Goal: Transaction & Acquisition: Book appointment/travel/reservation

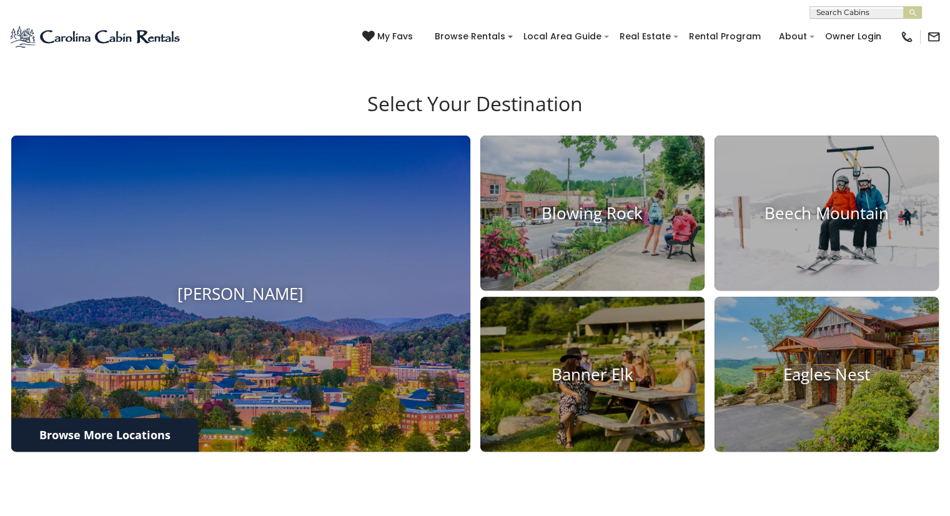
scroll to position [548, 0]
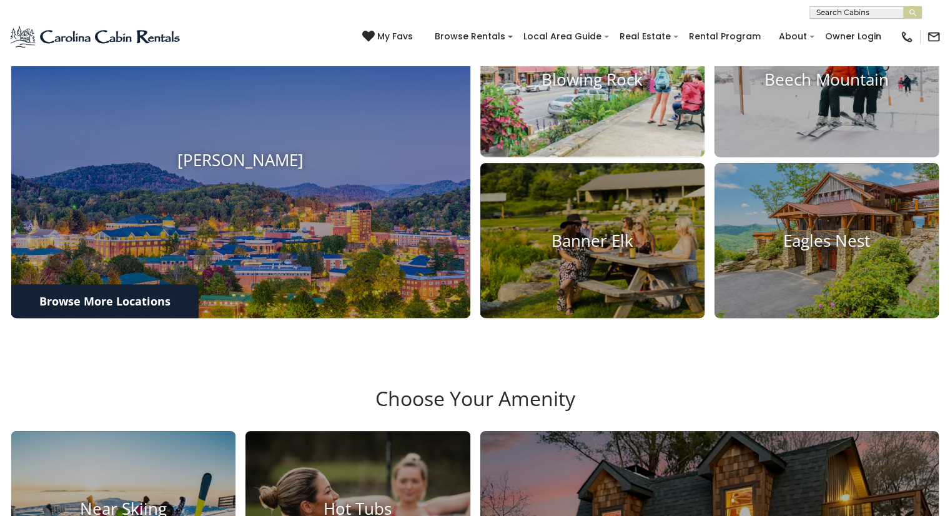
click at [612, 155] on img at bounding box center [592, 79] width 247 height 170
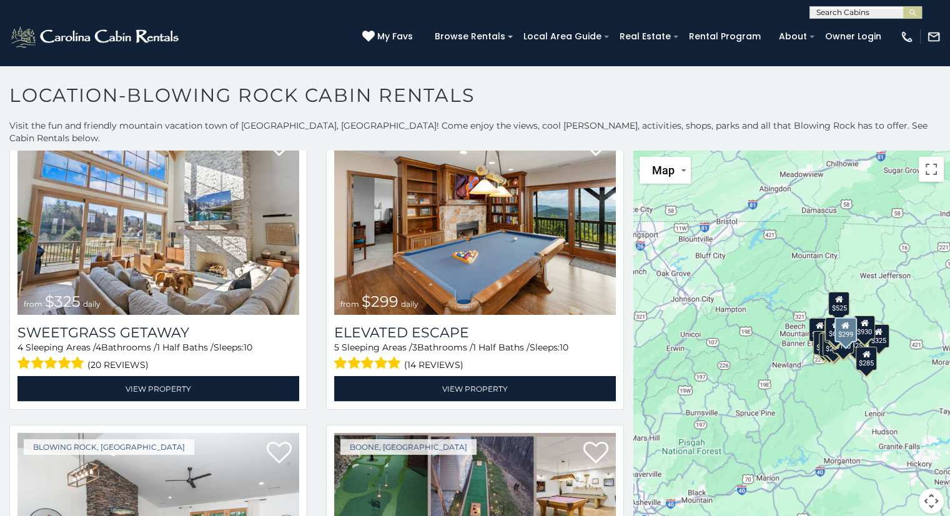
scroll to position [2516, 0]
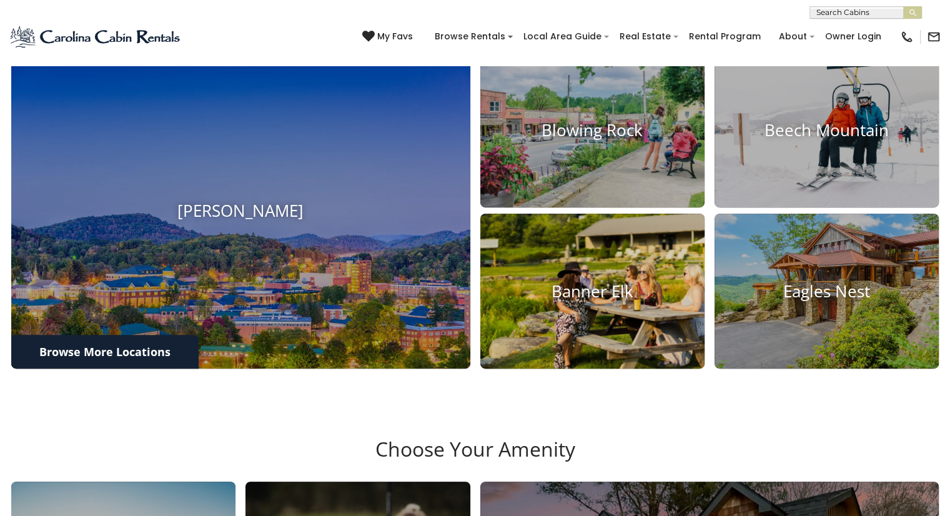
scroll to position [498, 0]
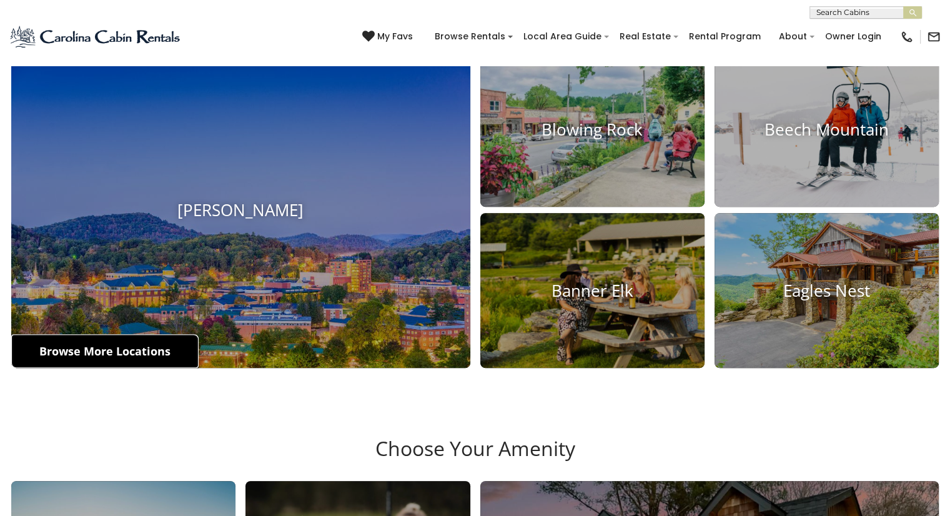
click at [110, 368] on link "Browse More Locations" at bounding box center [104, 351] width 187 height 34
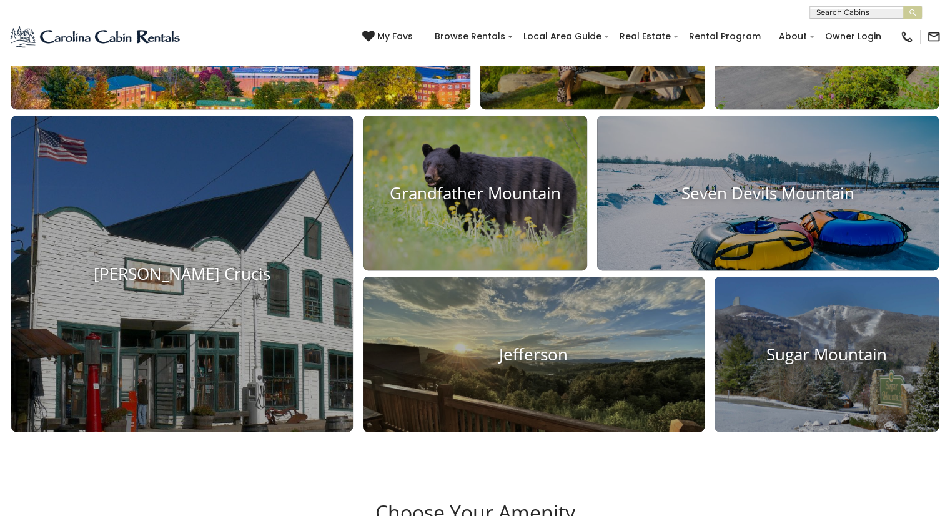
scroll to position [758, 0]
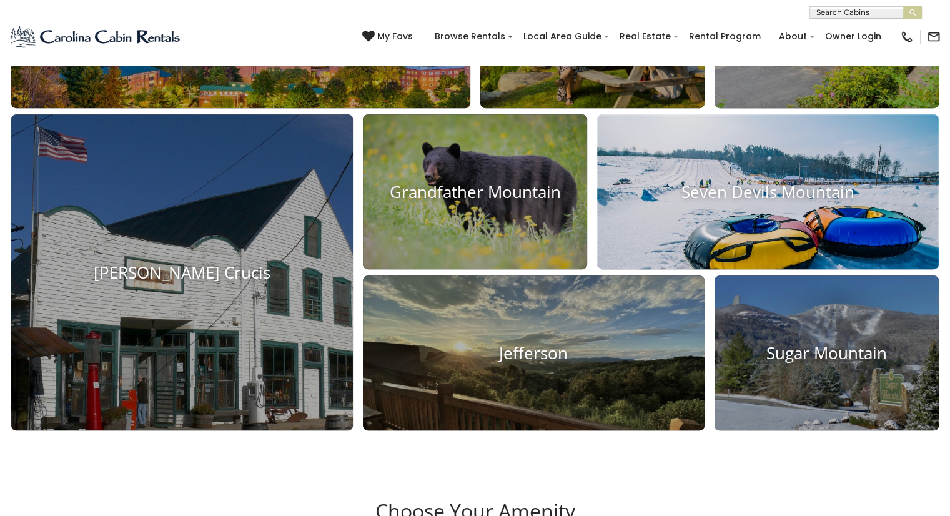
click at [784, 202] on h4 "Seven Devils Mountain" at bounding box center [767, 191] width 341 height 19
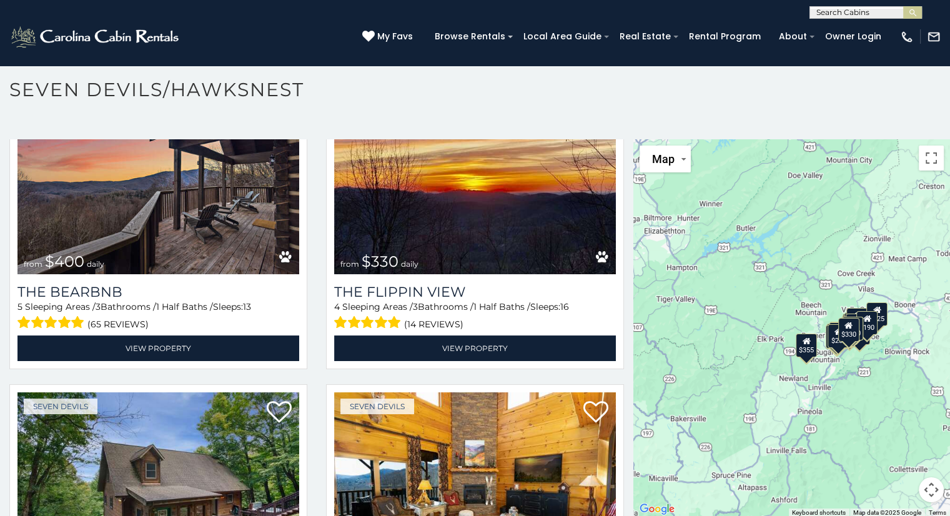
scroll to position [89, 0]
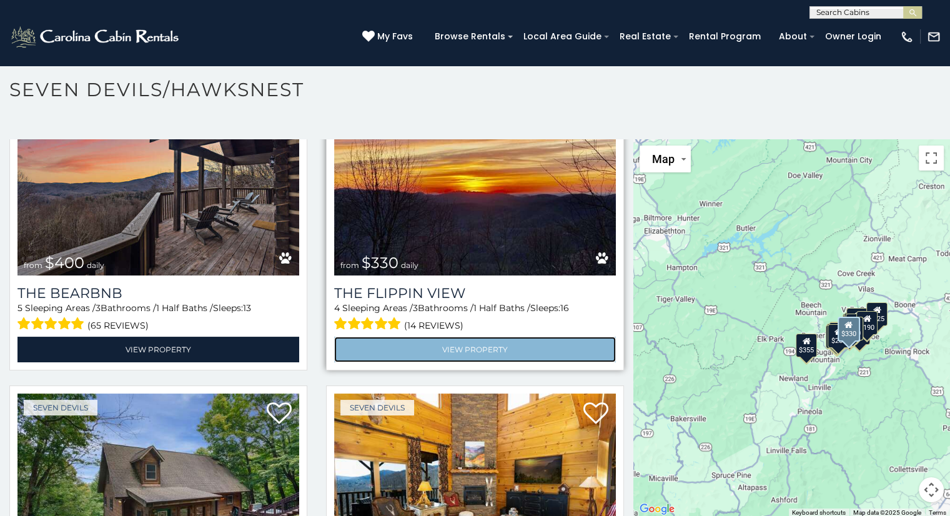
click at [464, 348] on link "View Property" at bounding box center [475, 349] width 282 height 26
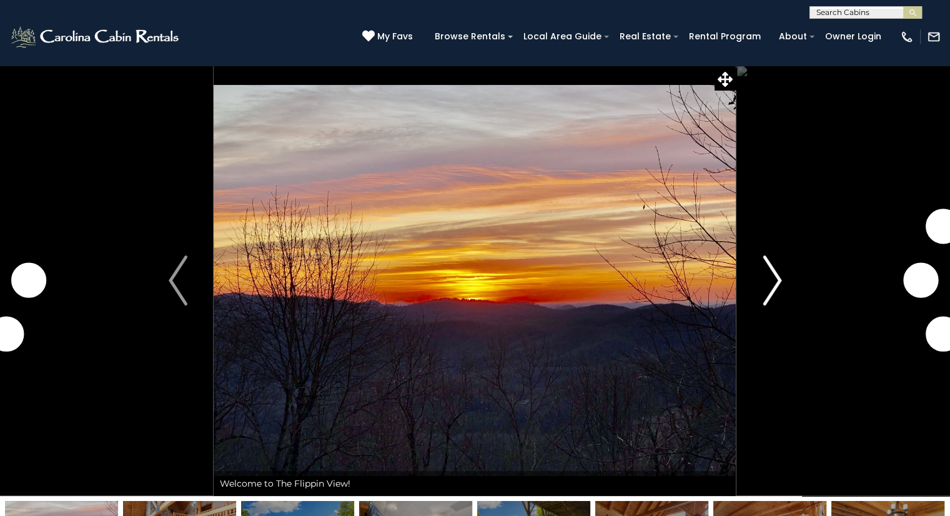
click at [766, 282] on img "Next" at bounding box center [771, 280] width 19 height 50
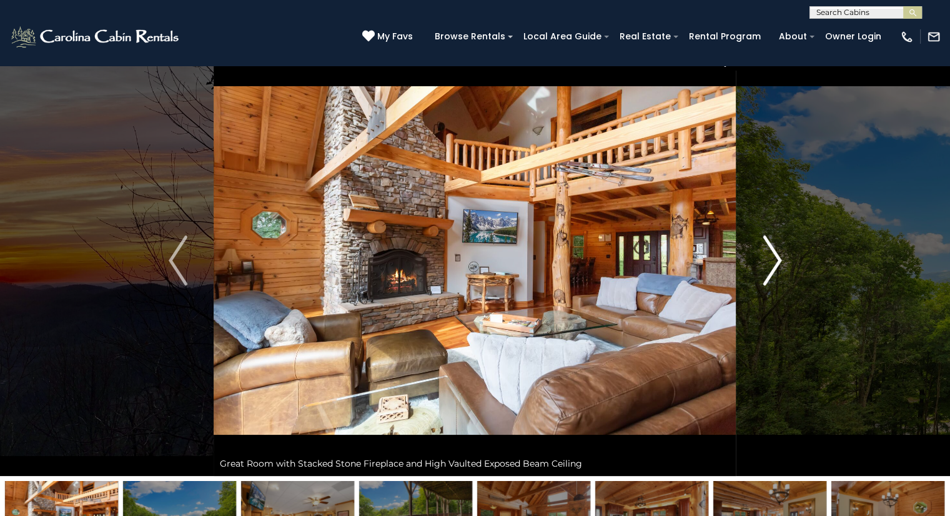
scroll to position [19, 0]
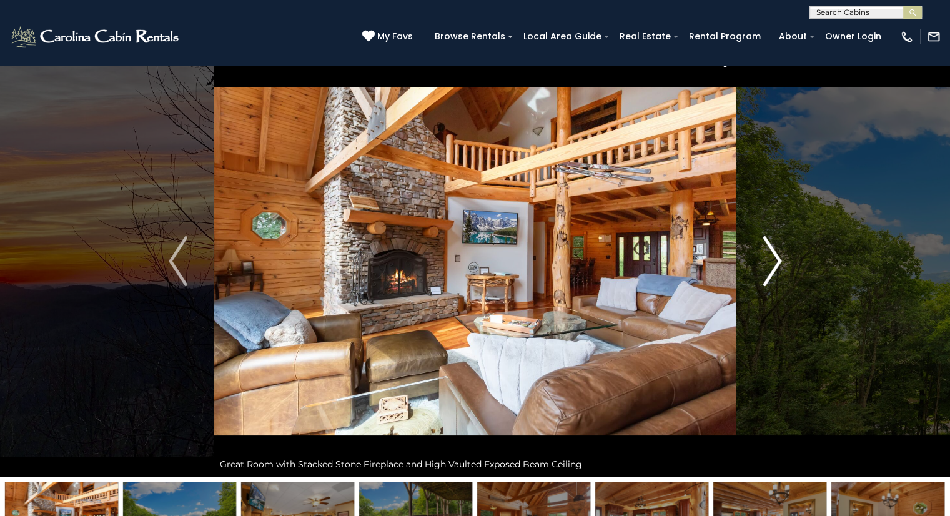
click at [772, 260] on img "Next" at bounding box center [771, 261] width 19 height 50
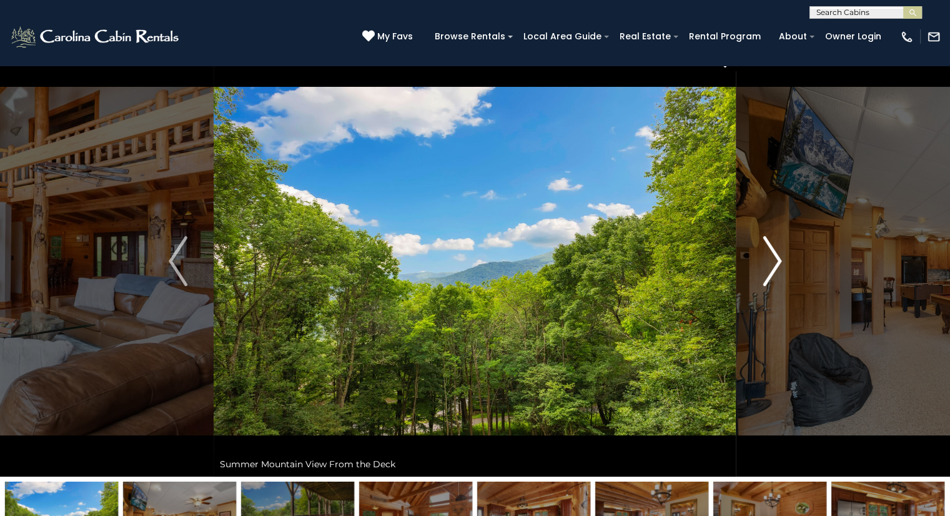
click at [772, 260] on img "Next" at bounding box center [771, 261] width 19 height 50
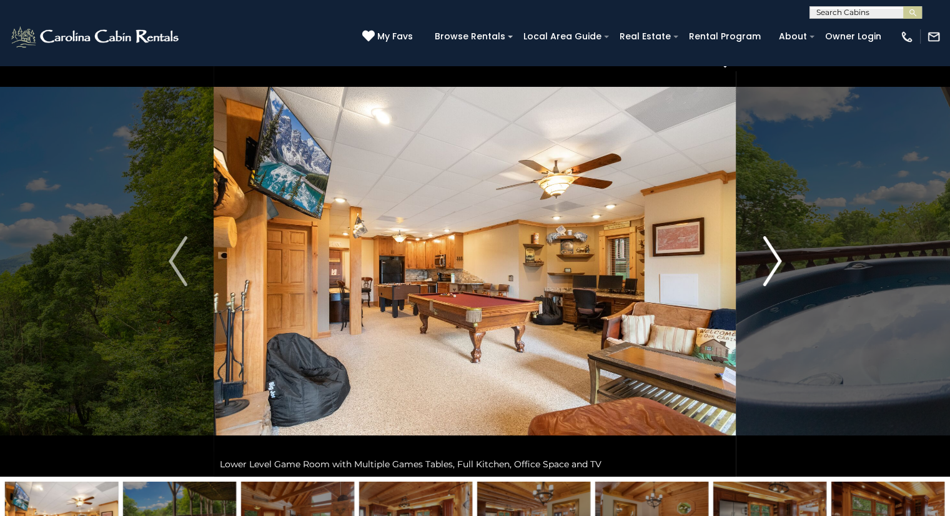
click at [773, 260] on img "Next" at bounding box center [771, 261] width 19 height 50
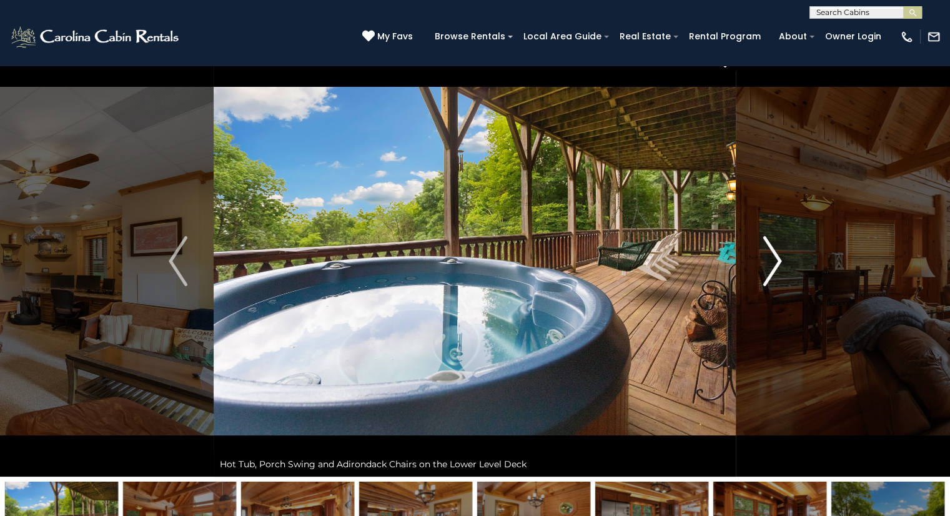
click at [773, 260] on img "Next" at bounding box center [771, 261] width 19 height 50
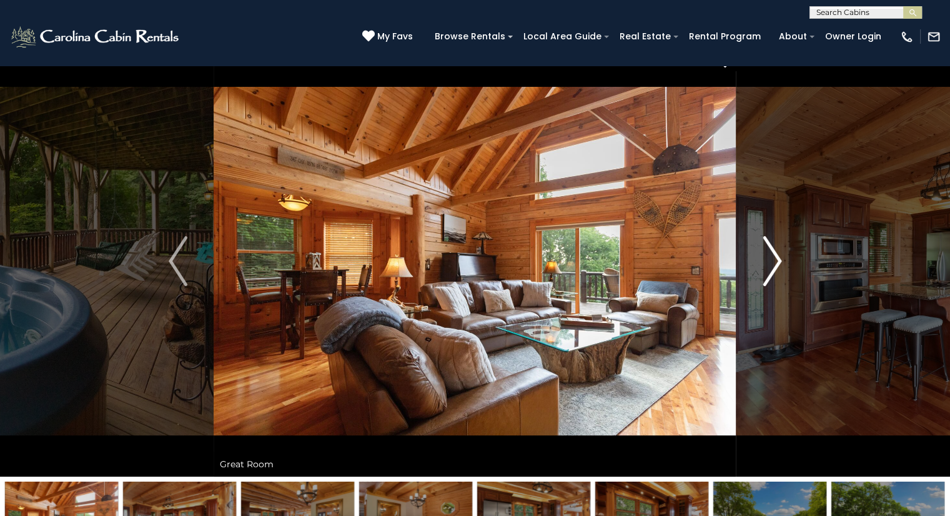
click at [773, 260] on img "Next" at bounding box center [771, 261] width 19 height 50
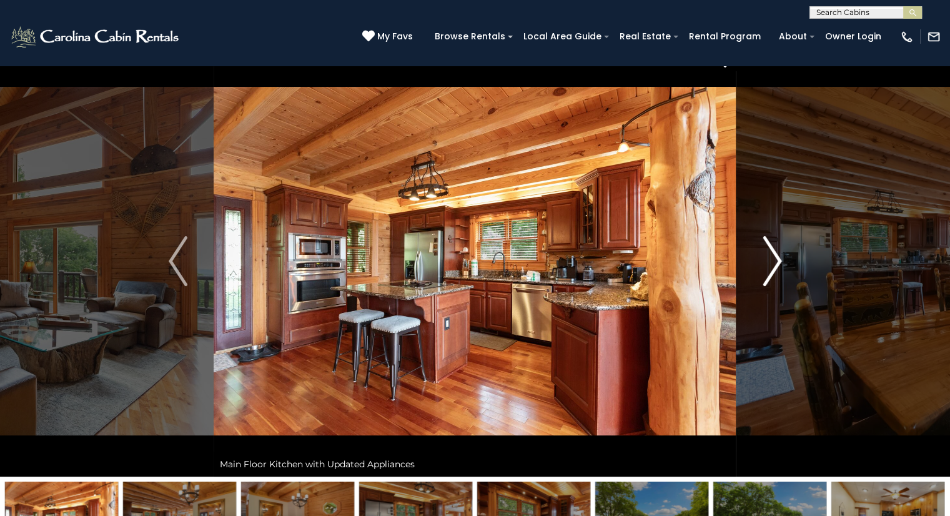
click at [773, 260] on img "Next" at bounding box center [771, 261] width 19 height 50
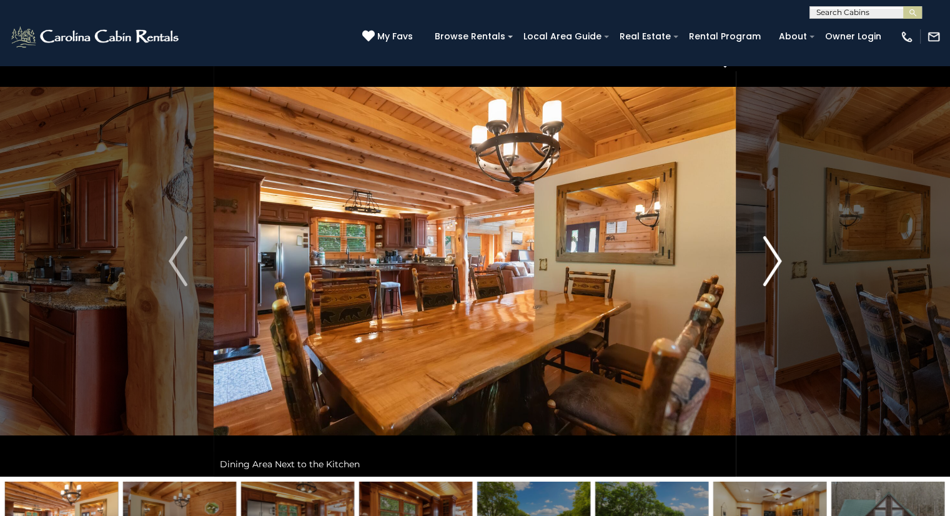
click at [773, 260] on img "Next" at bounding box center [771, 261] width 19 height 50
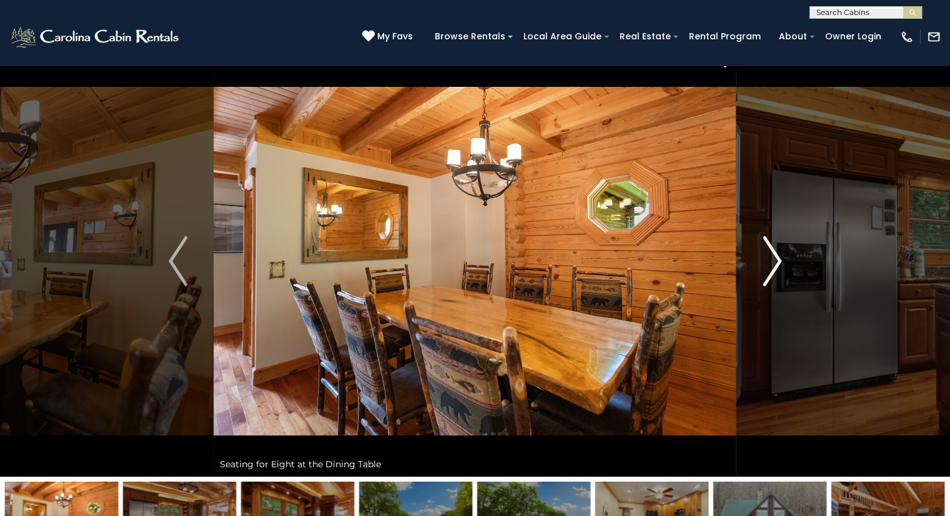
click at [773, 260] on img "Next" at bounding box center [771, 261] width 19 height 50
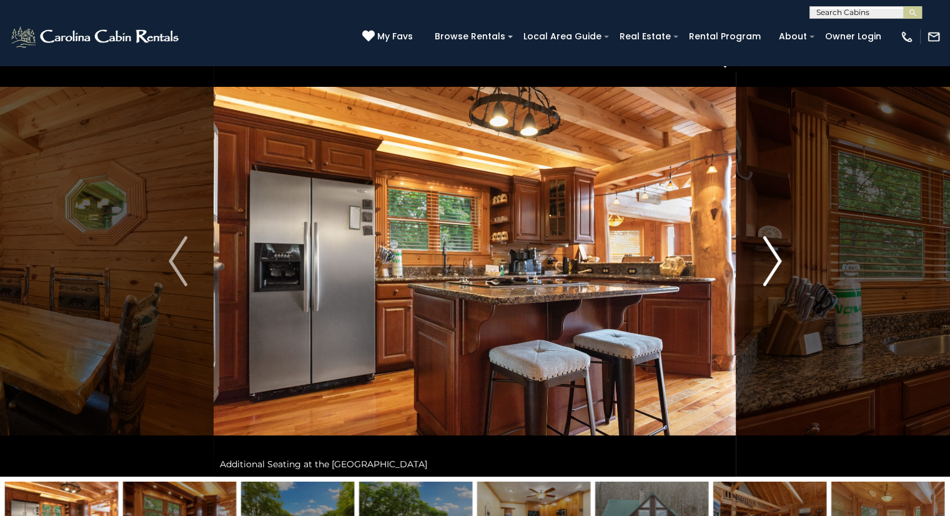
click at [773, 260] on img "Next" at bounding box center [771, 261] width 19 height 50
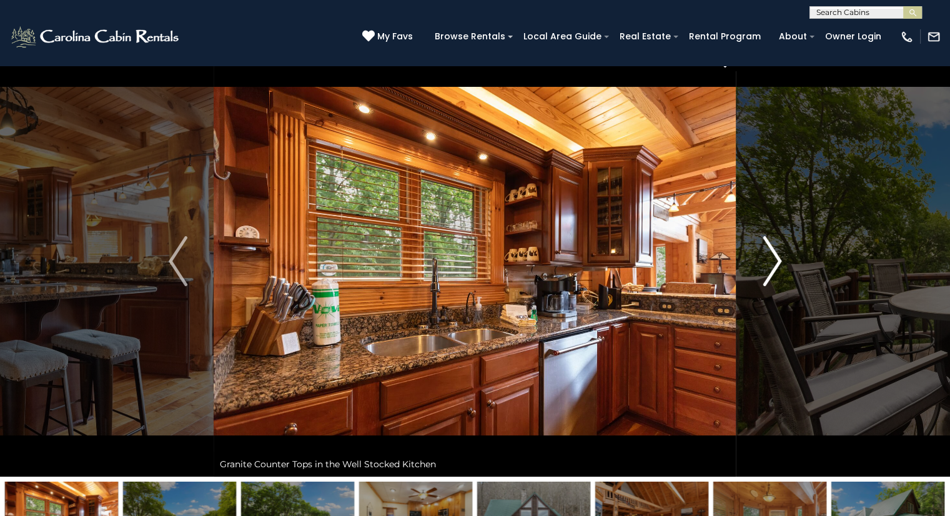
click at [773, 260] on img "Next" at bounding box center [771, 261] width 19 height 50
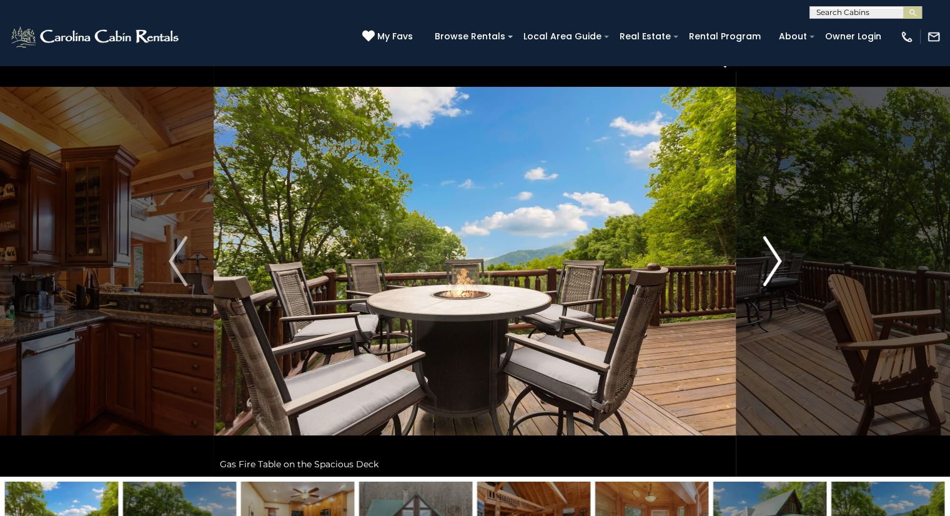
click at [767, 270] on img "Next" at bounding box center [771, 261] width 19 height 50
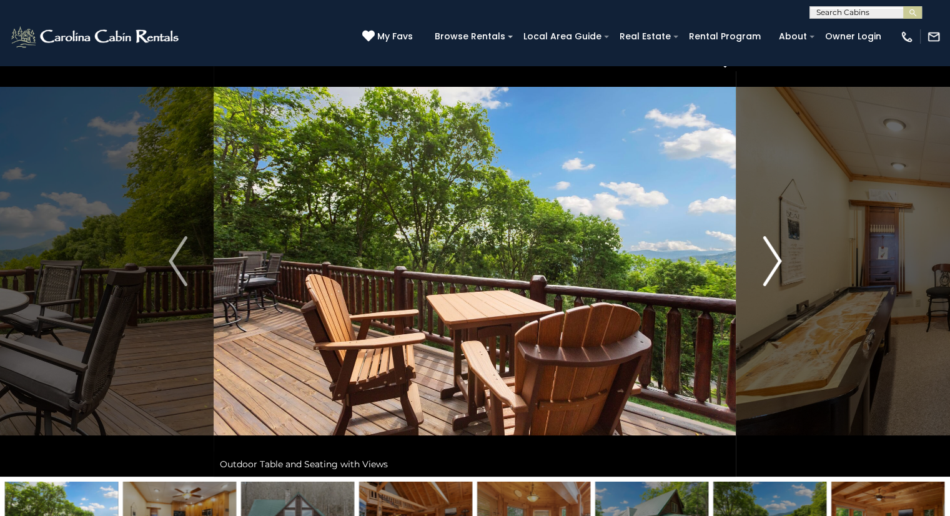
click at [767, 270] on img "Next" at bounding box center [771, 261] width 19 height 50
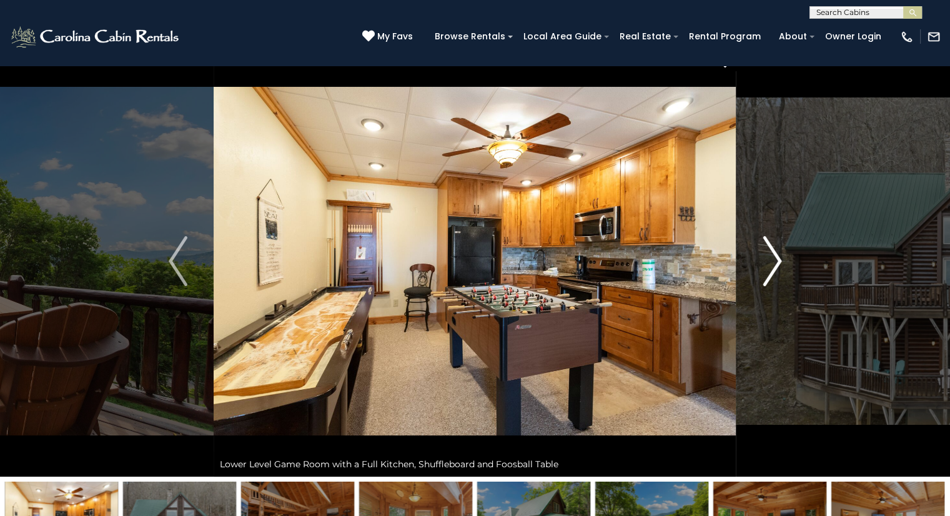
click at [772, 264] on img "Next" at bounding box center [771, 261] width 19 height 50
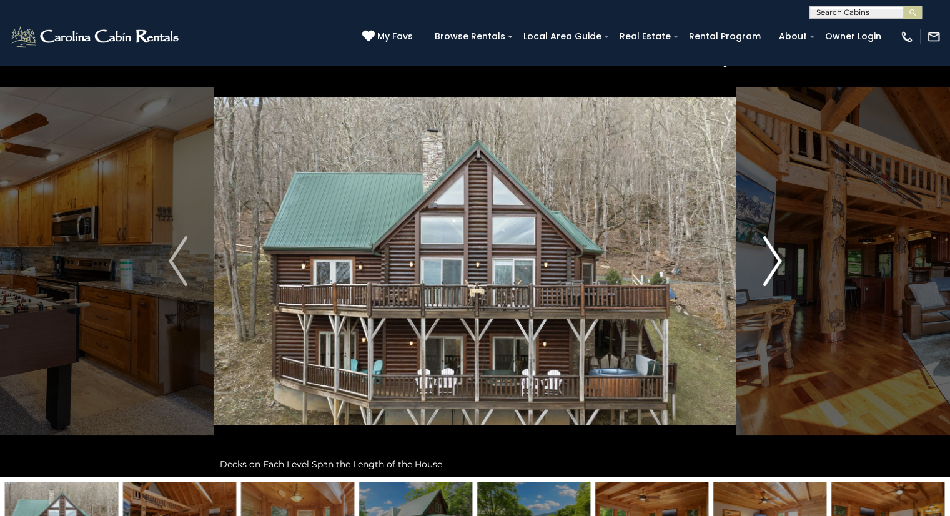
click at [772, 264] on img "Next" at bounding box center [771, 261] width 19 height 50
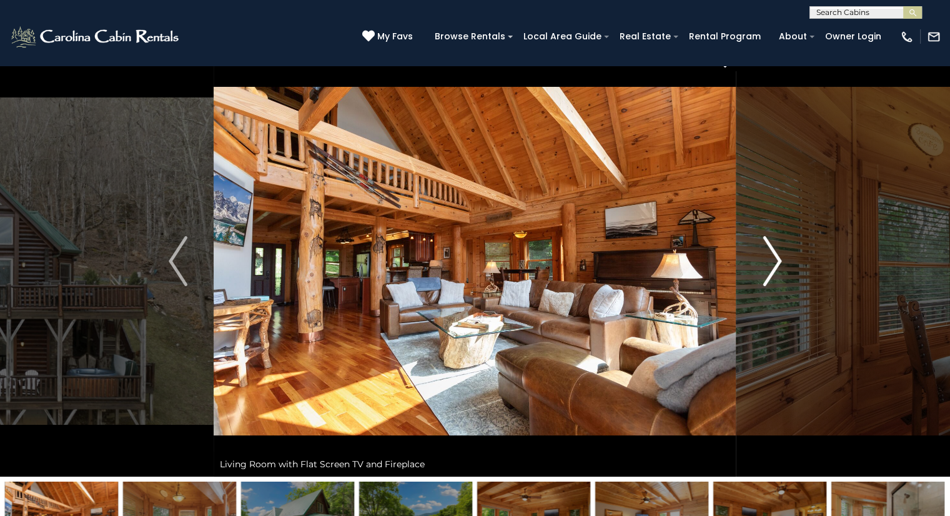
click at [772, 264] on img "Next" at bounding box center [771, 261] width 19 height 50
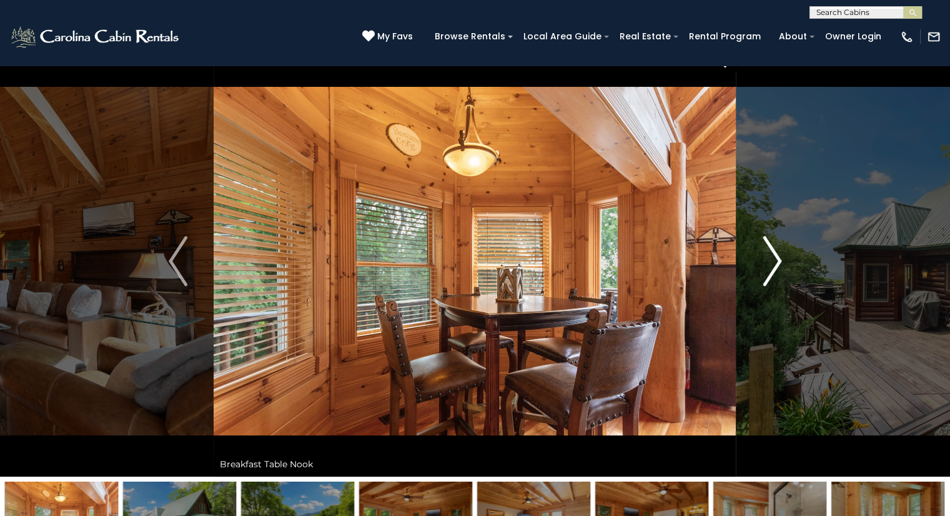
drag, startPoint x: 772, startPoint y: 264, endPoint x: 774, endPoint y: 253, distance: 11.5
click at [774, 253] on img "Next" at bounding box center [771, 261] width 19 height 50
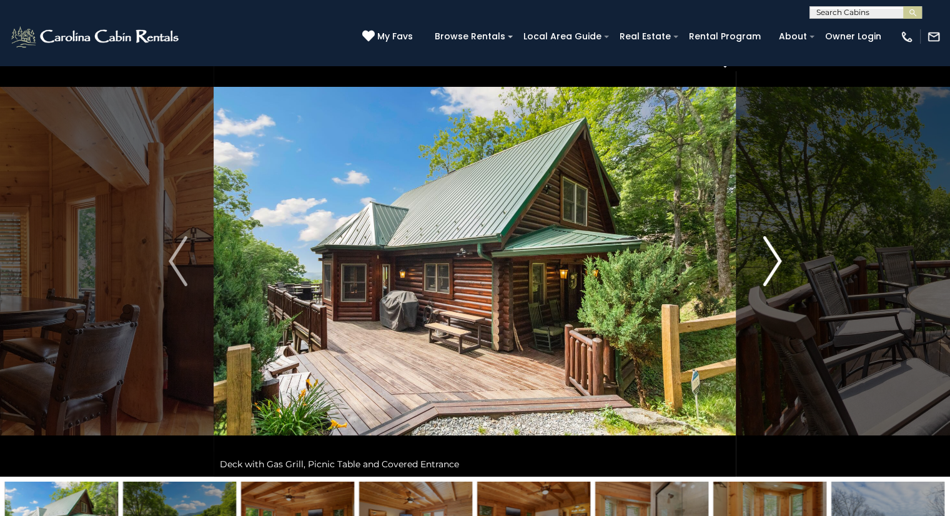
click at [774, 253] on img "Next" at bounding box center [771, 261] width 19 height 50
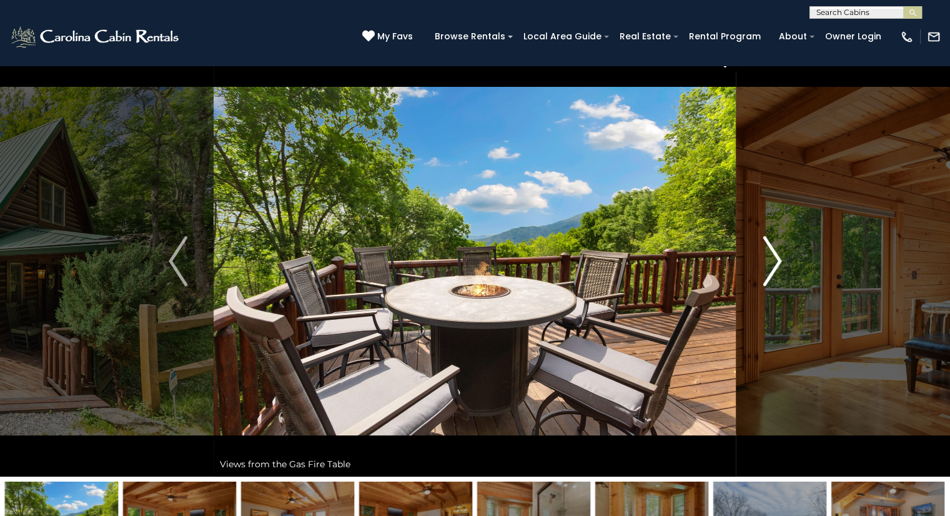
drag, startPoint x: 774, startPoint y: 253, endPoint x: 766, endPoint y: 240, distance: 14.9
click at [766, 240] on img "Next" at bounding box center [771, 261] width 19 height 50
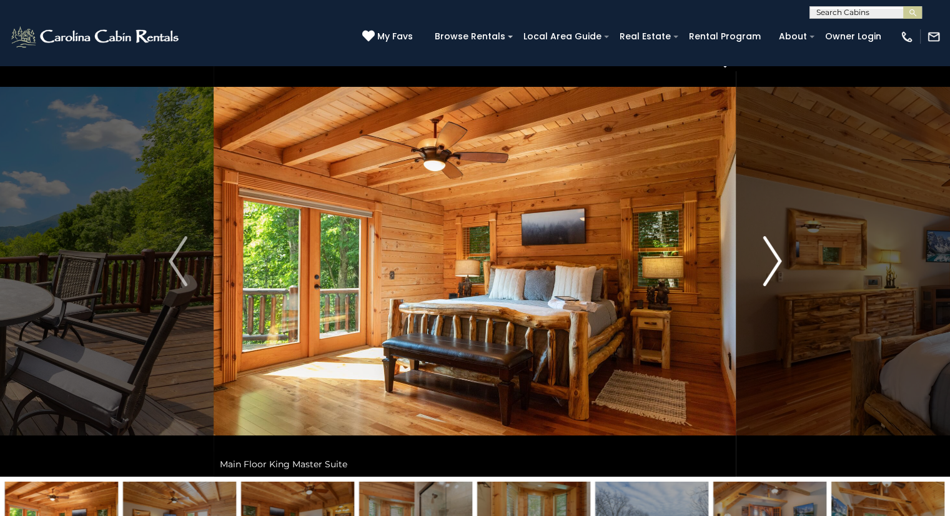
click at [766, 240] on img "Next" at bounding box center [771, 261] width 19 height 50
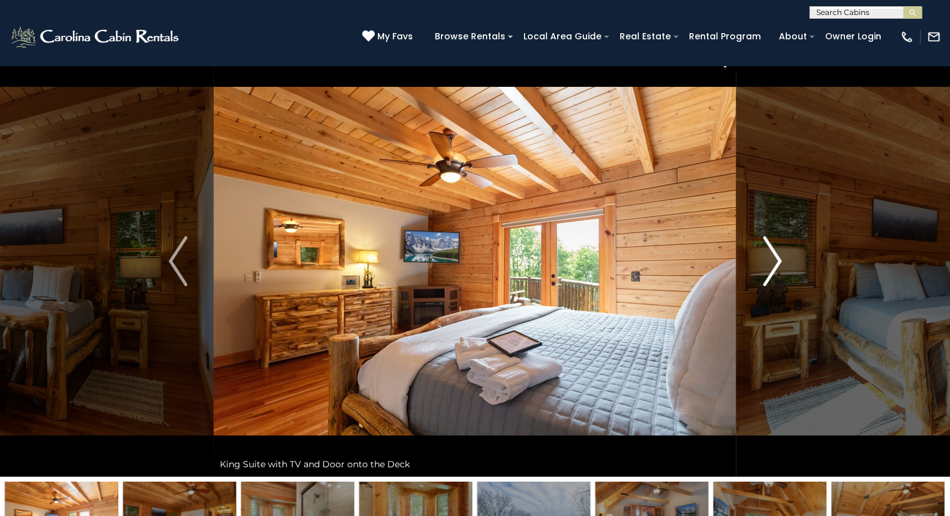
click at [766, 240] on img "Next" at bounding box center [771, 261] width 19 height 50
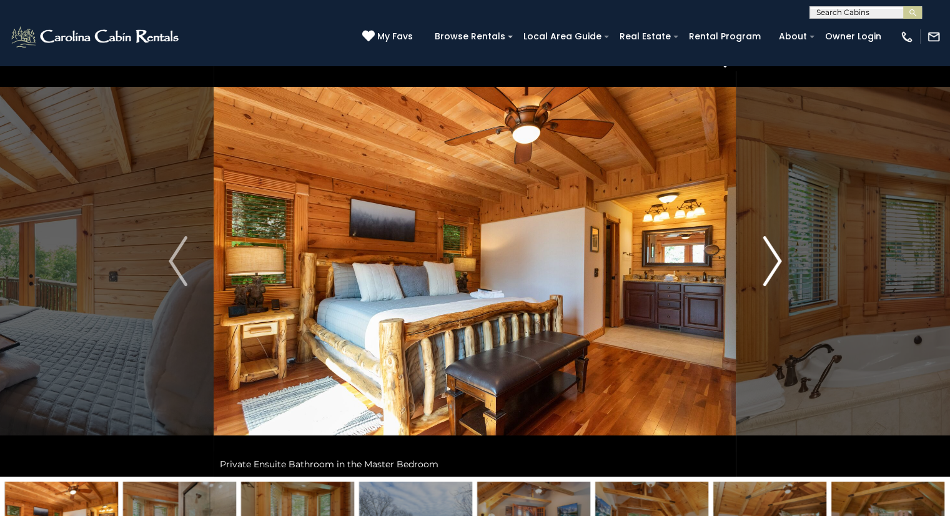
click at [766, 240] on img "Next" at bounding box center [771, 261] width 19 height 50
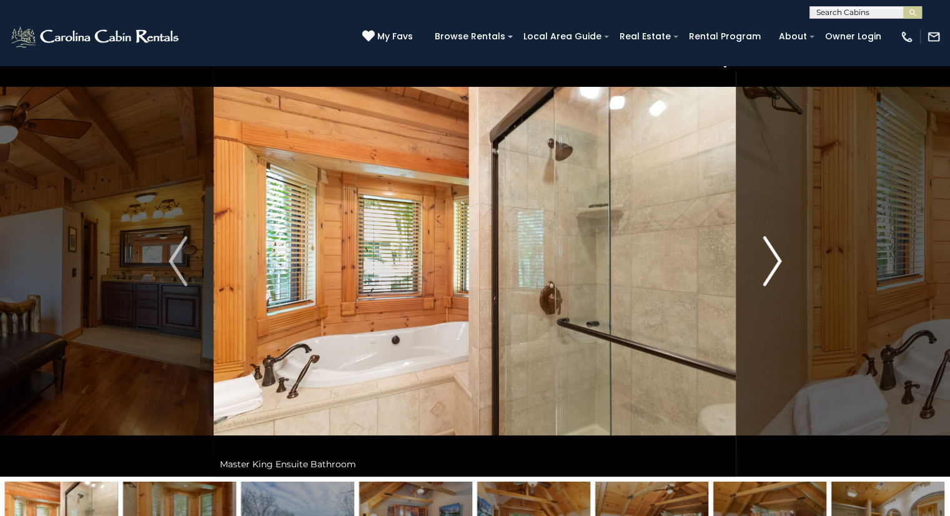
click at [766, 240] on img "Next" at bounding box center [771, 261] width 19 height 50
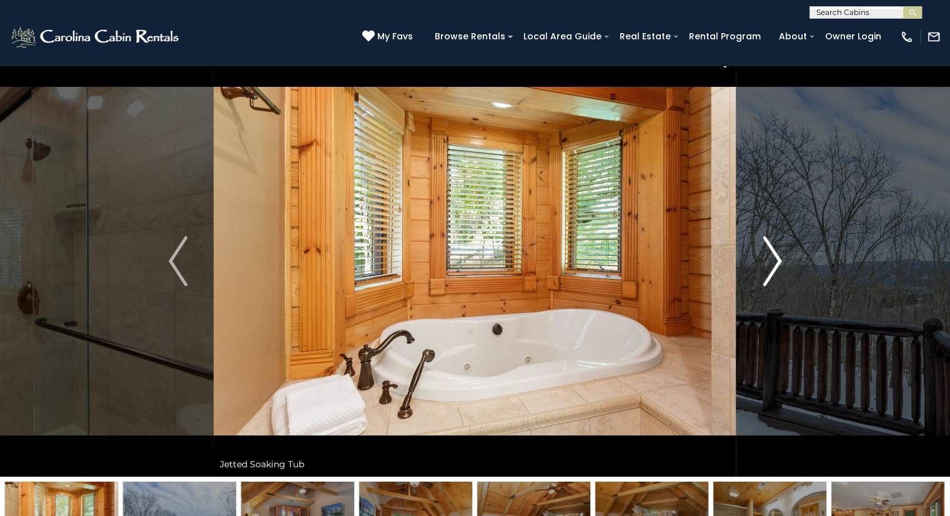
click at [766, 240] on img "Next" at bounding box center [771, 261] width 19 height 50
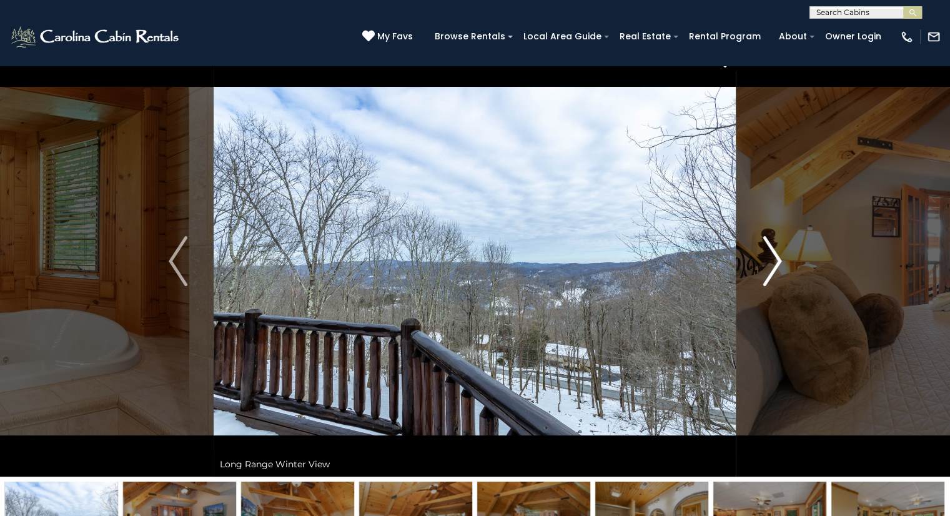
click at [766, 240] on img "Next" at bounding box center [771, 261] width 19 height 50
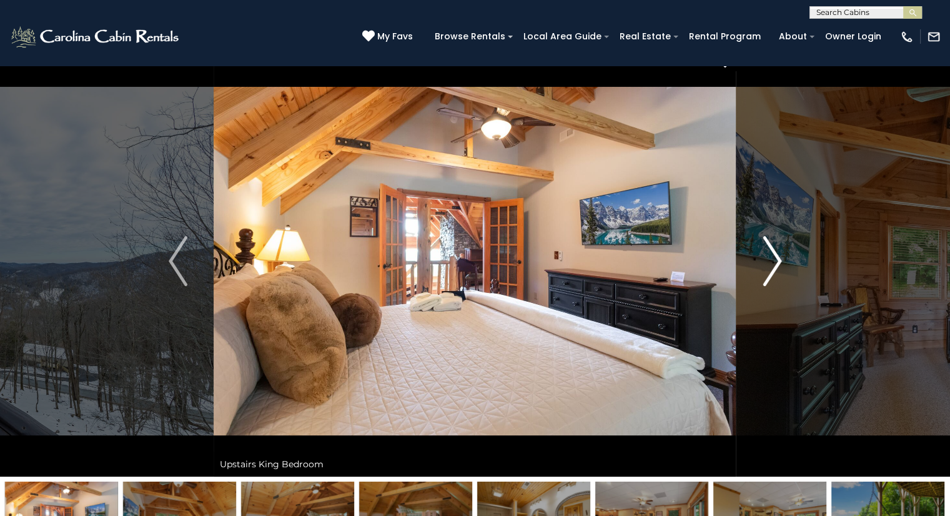
click at [766, 240] on img "Next" at bounding box center [771, 261] width 19 height 50
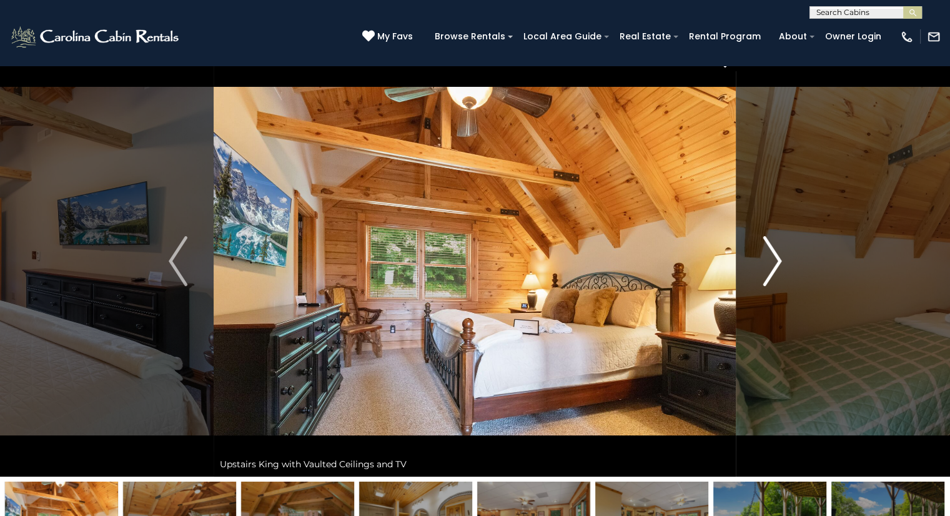
click at [766, 240] on img "Next" at bounding box center [771, 261] width 19 height 50
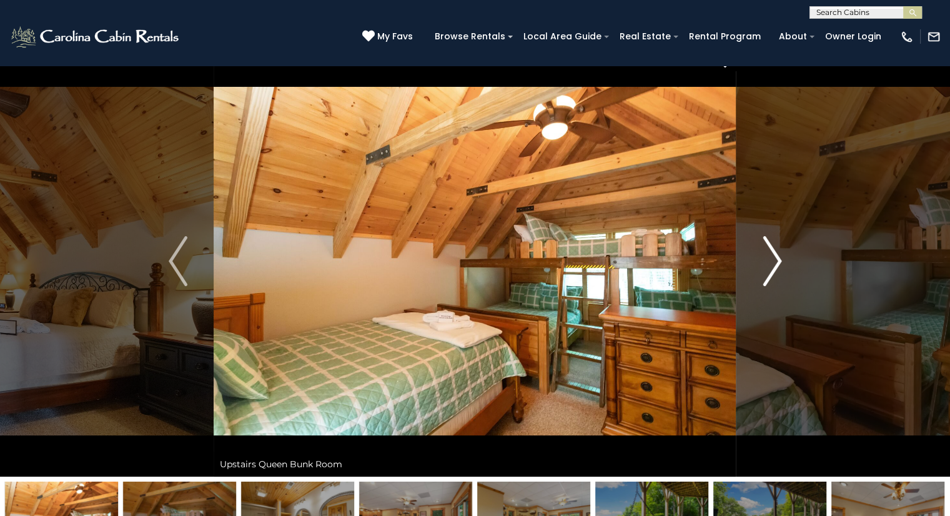
click at [766, 240] on img "Next" at bounding box center [771, 261] width 19 height 50
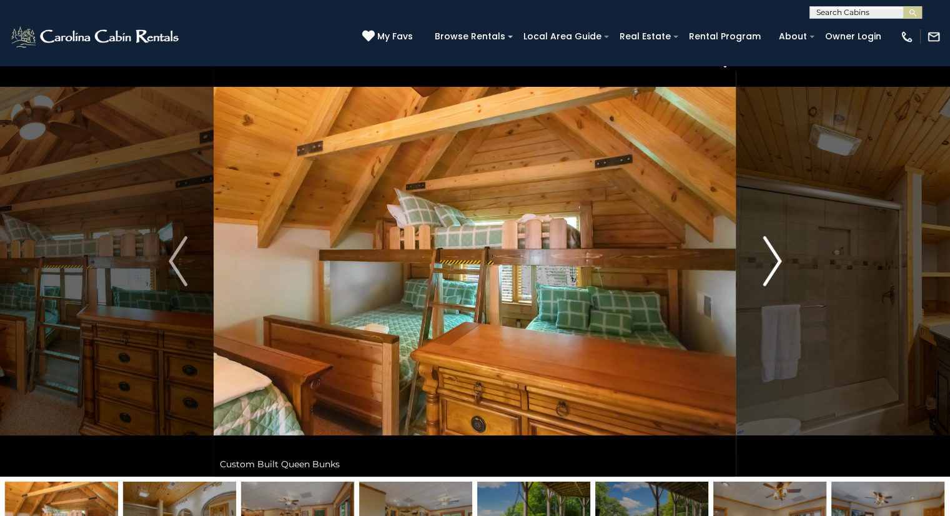
click at [766, 240] on img "Next" at bounding box center [771, 261] width 19 height 50
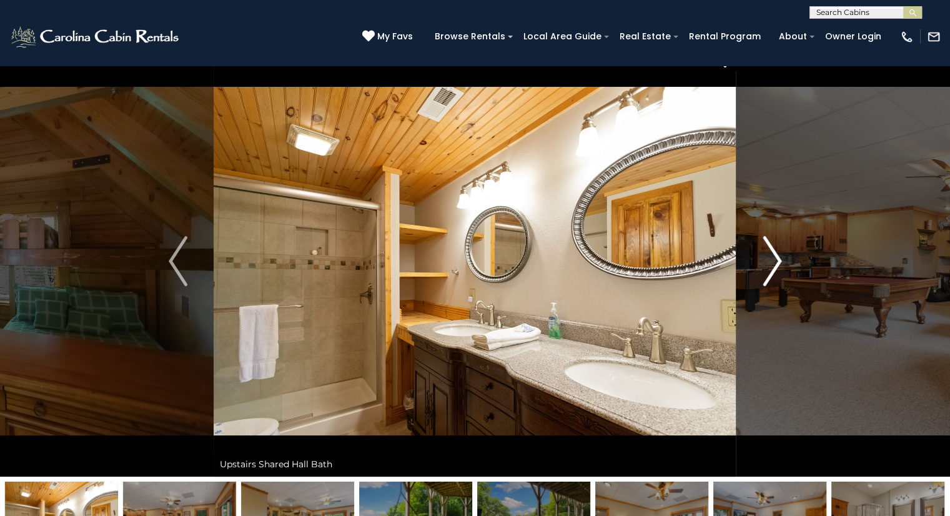
click at [766, 240] on img "Next" at bounding box center [771, 261] width 19 height 50
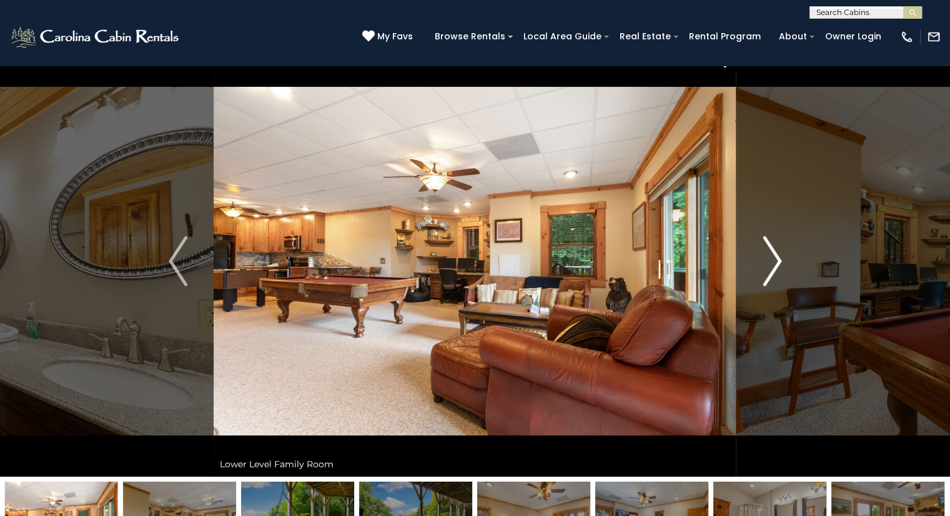
click at [766, 240] on img "Next" at bounding box center [771, 261] width 19 height 50
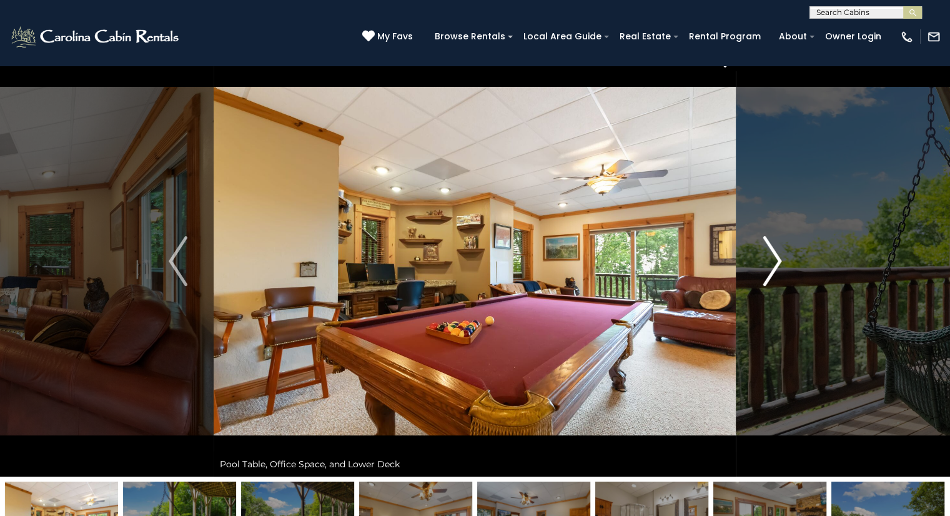
click at [766, 240] on img "Next" at bounding box center [771, 261] width 19 height 50
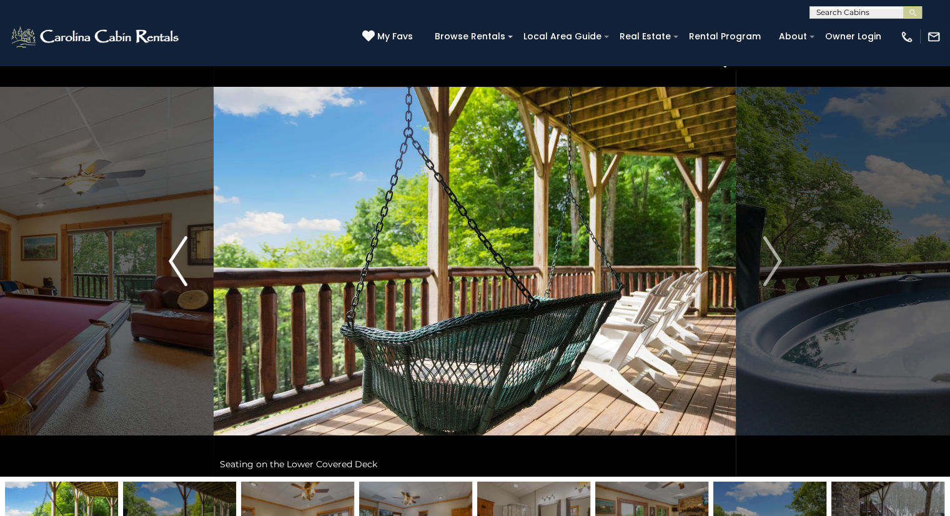
click at [177, 275] on img "Previous" at bounding box center [178, 261] width 19 height 50
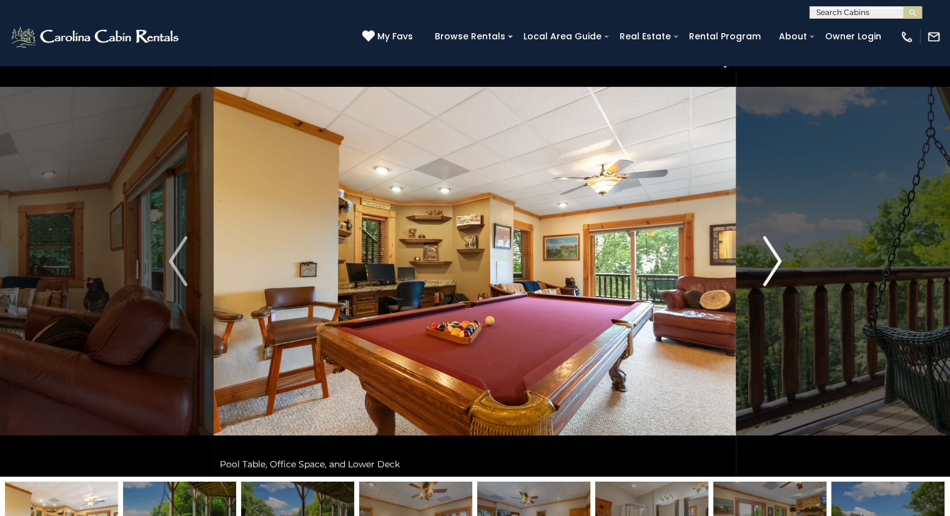
click at [775, 256] on img "Next" at bounding box center [771, 261] width 19 height 50
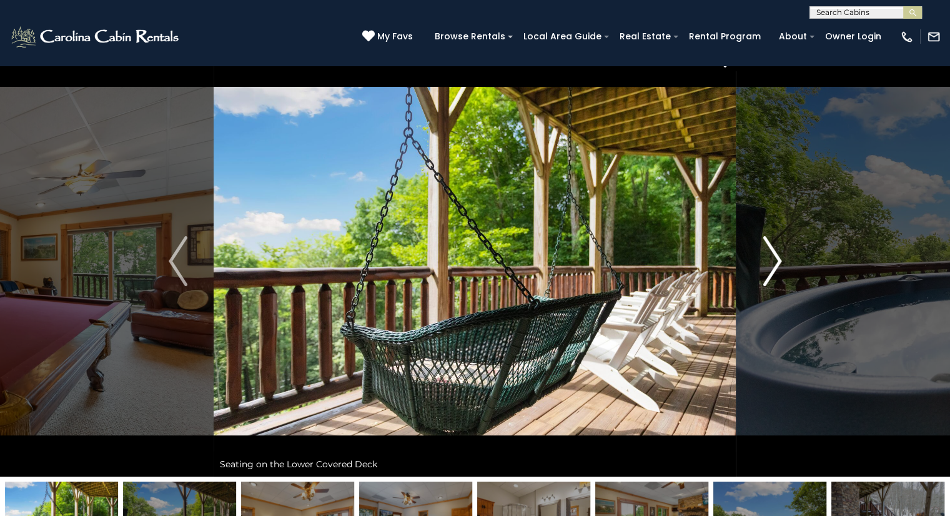
drag, startPoint x: 775, startPoint y: 256, endPoint x: 769, endPoint y: 241, distance: 16.0
click at [769, 241] on img "Next" at bounding box center [771, 261] width 19 height 50
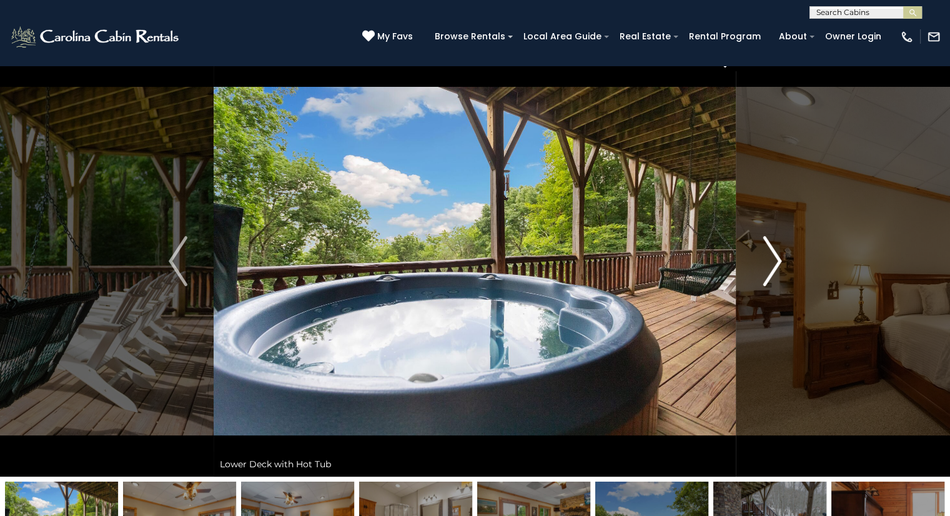
click at [772, 252] on img "Next" at bounding box center [771, 261] width 19 height 50
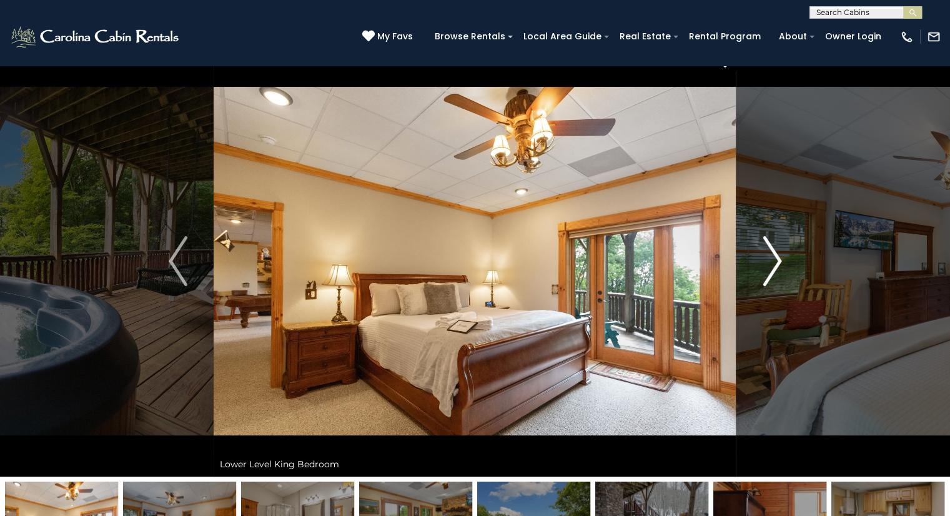
click at [781, 255] on button "Next" at bounding box center [772, 261] width 72 height 431
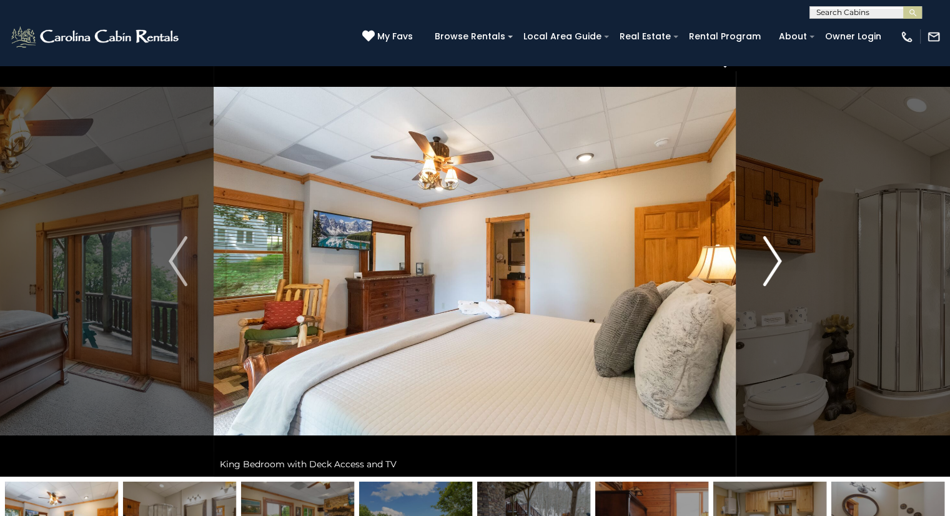
click at [774, 248] on img "Next" at bounding box center [771, 261] width 19 height 50
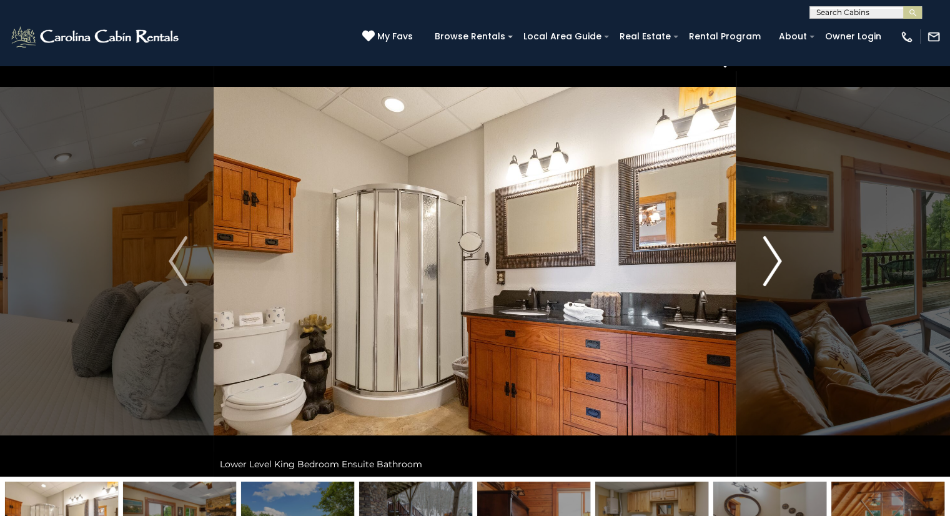
click at [769, 248] on img "Next" at bounding box center [771, 261] width 19 height 50
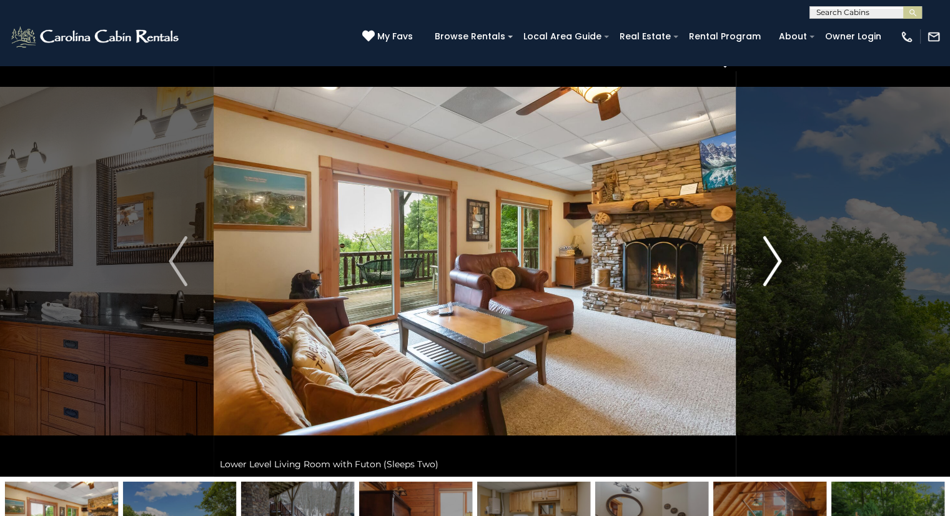
click at [772, 252] on img "Next" at bounding box center [771, 261] width 19 height 50
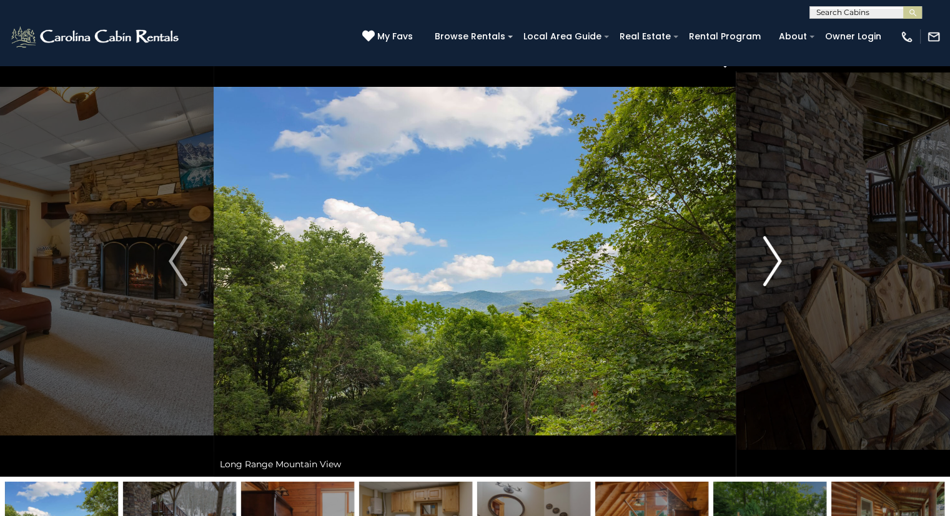
click at [772, 252] on img "Next" at bounding box center [771, 261] width 19 height 50
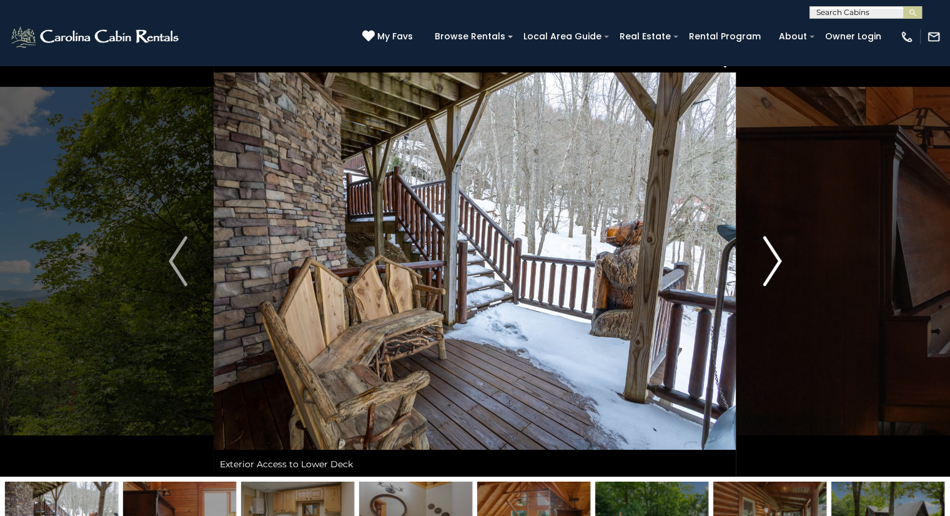
click at [770, 250] on img "Next" at bounding box center [771, 261] width 19 height 50
